Goal: Task Accomplishment & Management: Use online tool/utility

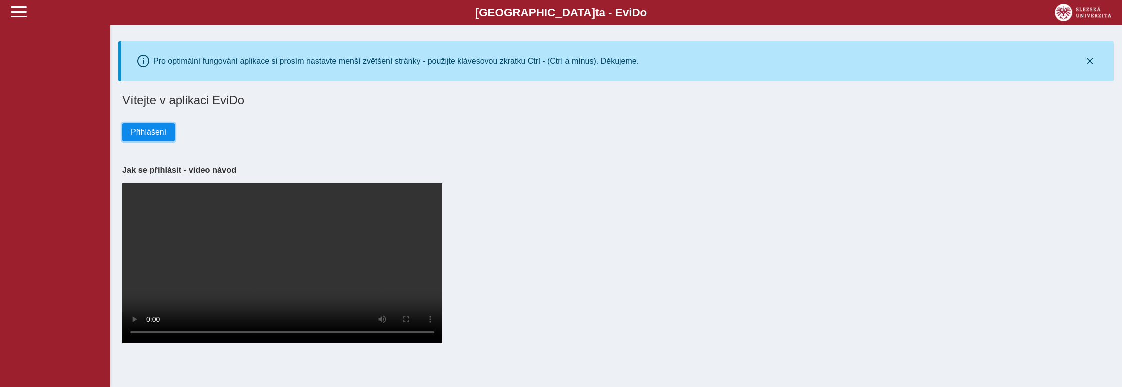
click at [147, 133] on span "Přihlášení" at bounding box center [149, 132] width 36 height 9
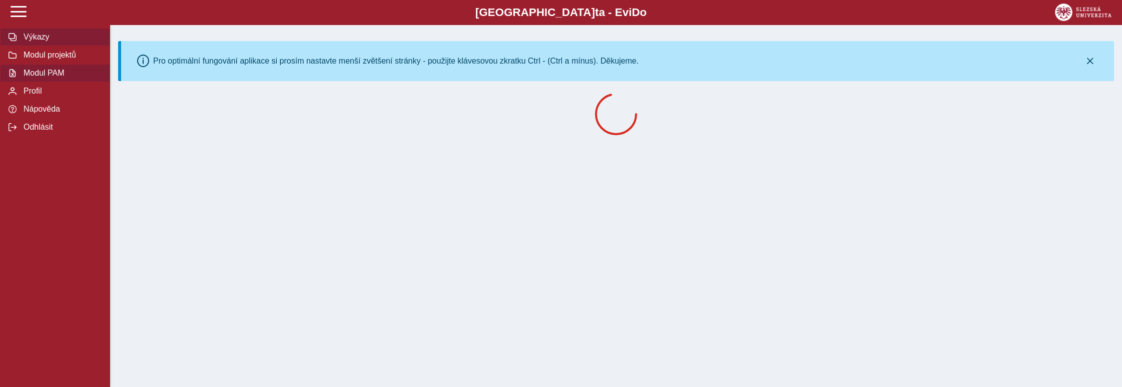
click at [61, 78] on span "Modul PAM" at bounding box center [61, 73] width 81 height 9
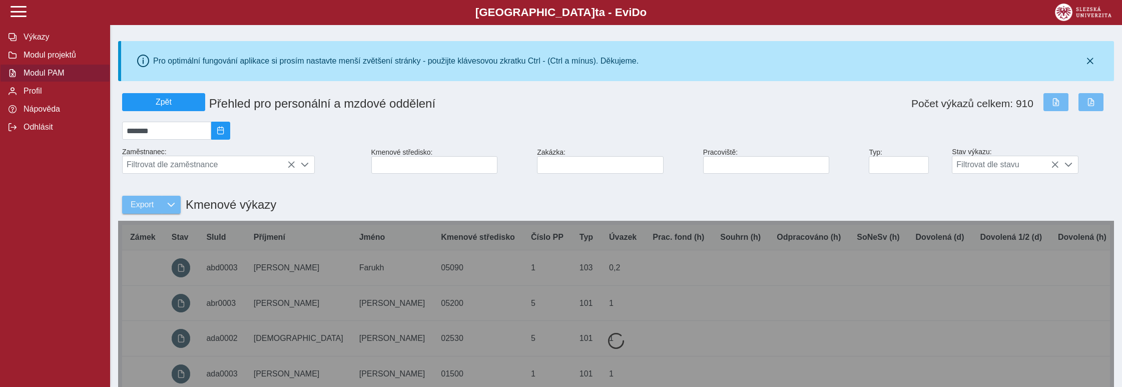
click at [58, 78] on span "Modul PAM" at bounding box center [61, 73] width 81 height 9
click at [436, 164] on input at bounding box center [434, 165] width 127 height 18
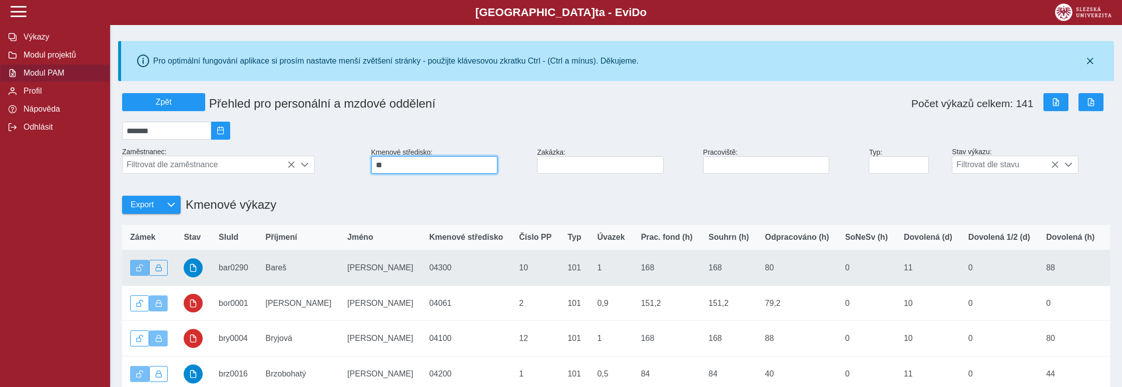
scroll to position [104, 0]
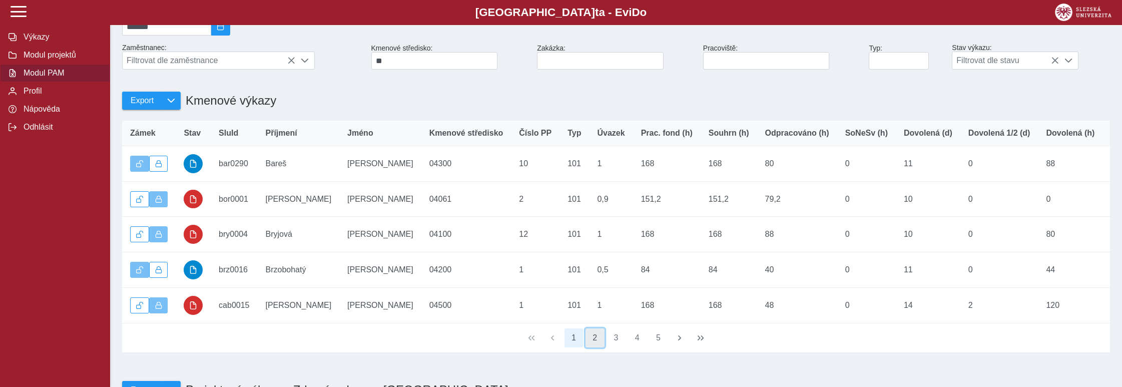
click at [592, 347] on button "2" at bounding box center [595, 337] width 19 height 19
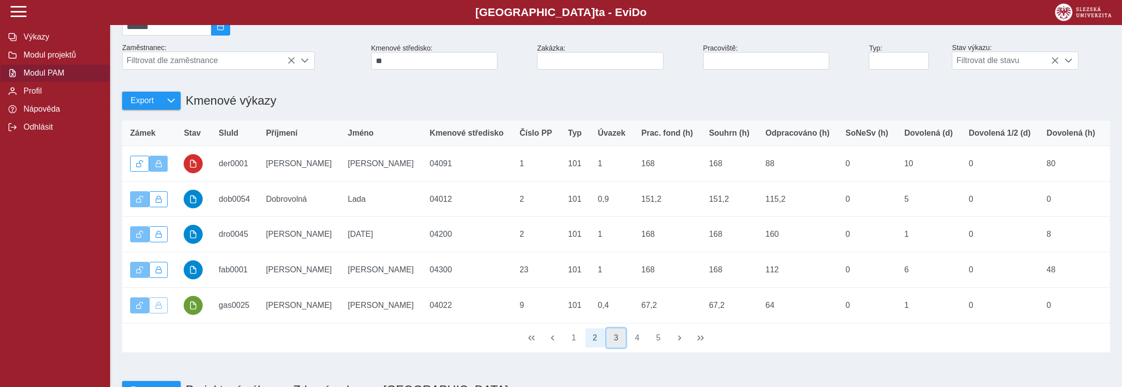
click at [612, 343] on button "3" at bounding box center [616, 337] width 19 height 19
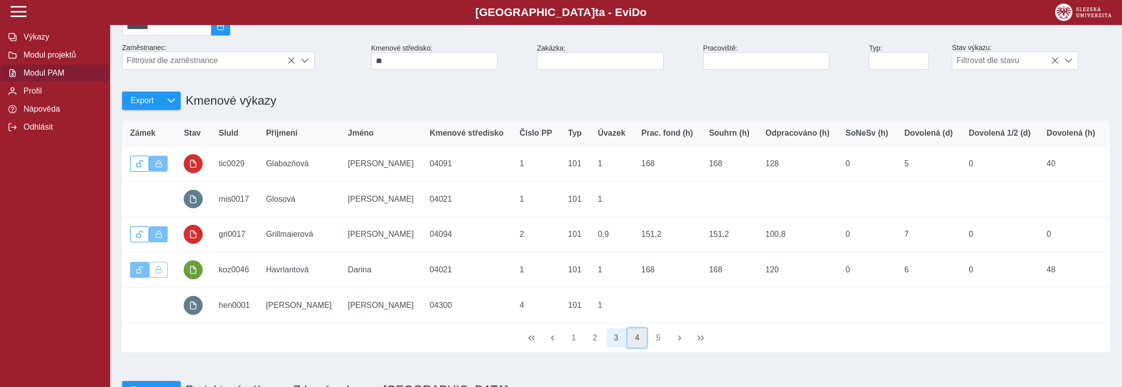
click at [635, 343] on button "4" at bounding box center [637, 337] width 19 height 19
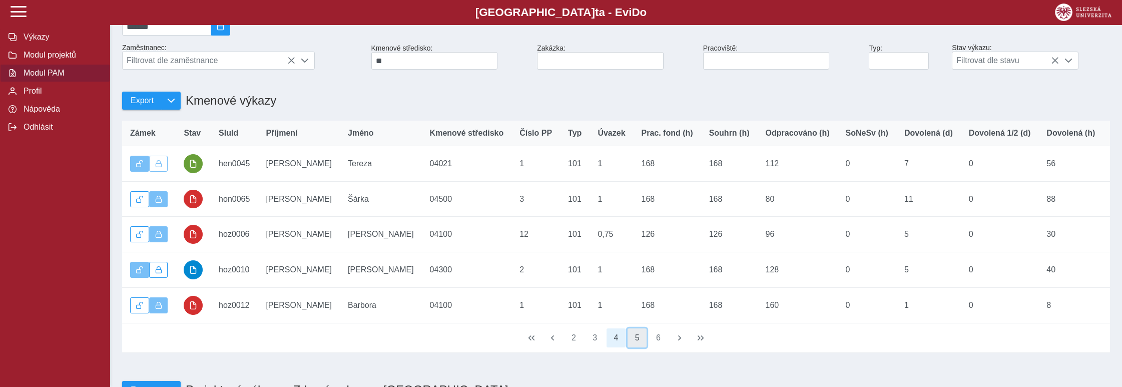
click at [636, 345] on button "5" at bounding box center [637, 337] width 19 height 19
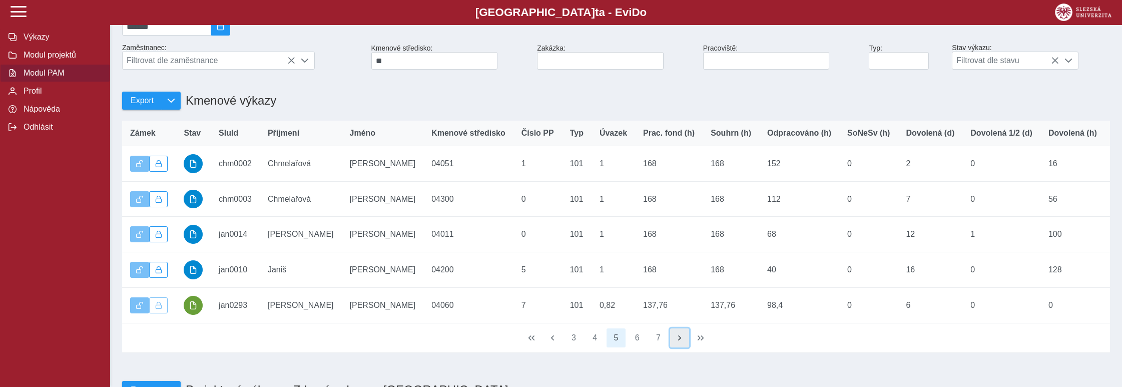
click at [678, 342] on span "button" at bounding box center [680, 338] width 8 height 8
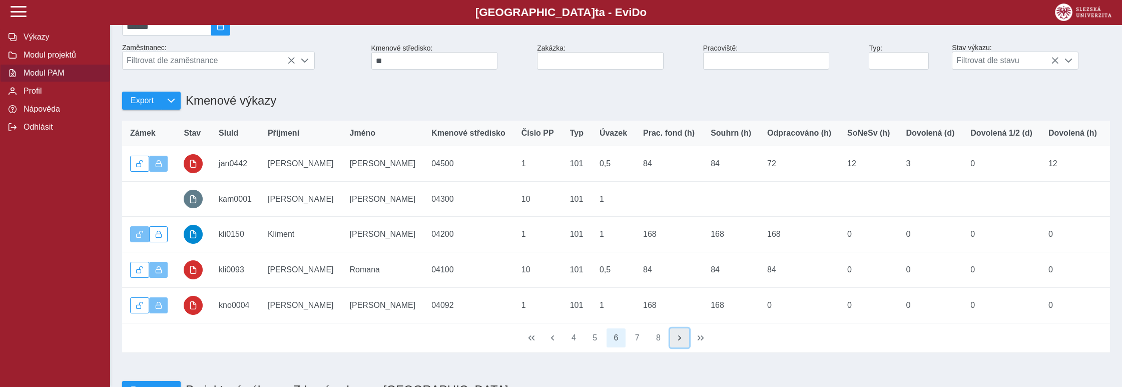
click at [677, 342] on span "button" at bounding box center [680, 338] width 8 height 8
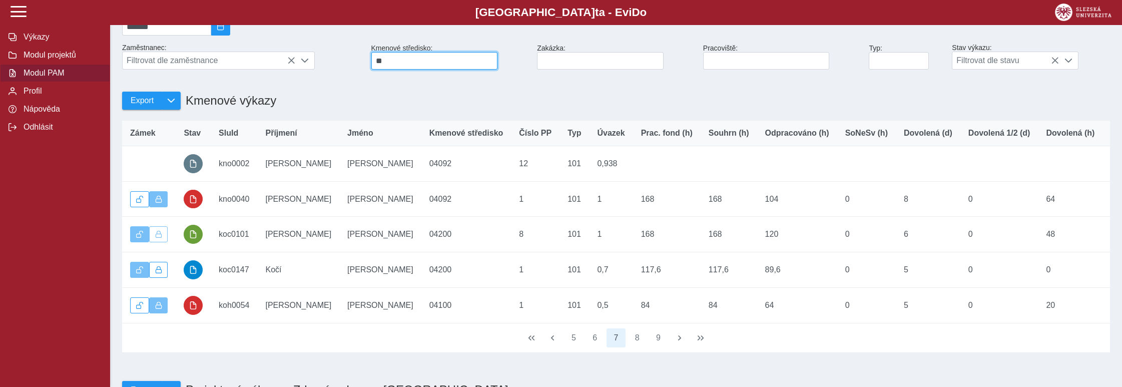
click at [405, 63] on input "**" at bounding box center [434, 61] width 127 height 18
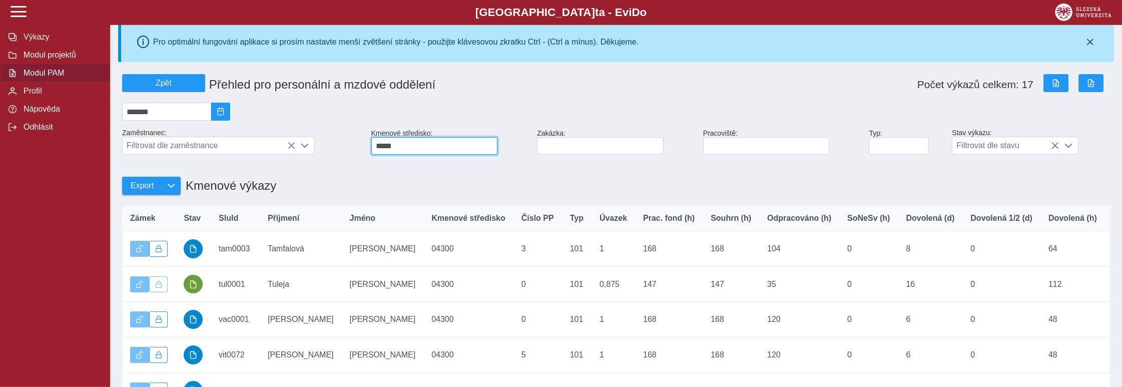
scroll to position [0, 0]
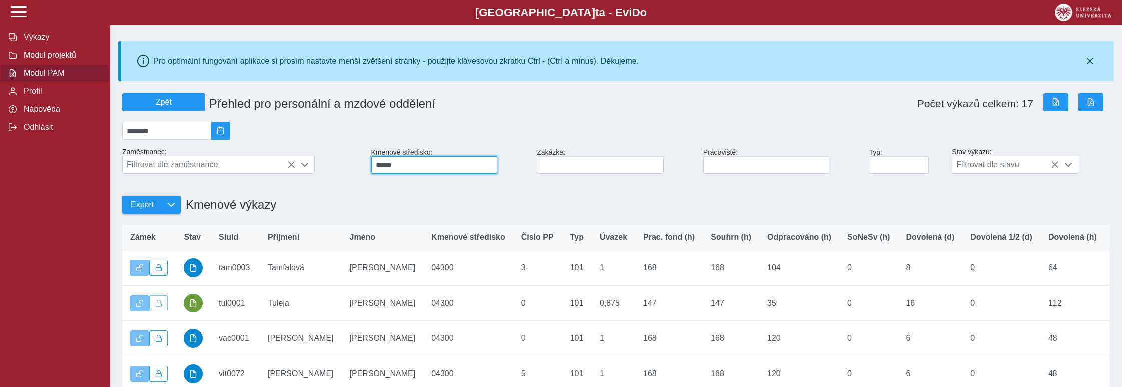
type input "*****"
click at [643, 96] on h1 "Přehled pro personální a mzdové oddělení" at bounding box center [454, 104] width 498 height 22
click at [505, 193] on div "Export Kmenové výkazy" at bounding box center [616, 199] width 996 height 43
